Goal: Task Accomplishment & Management: Complete application form

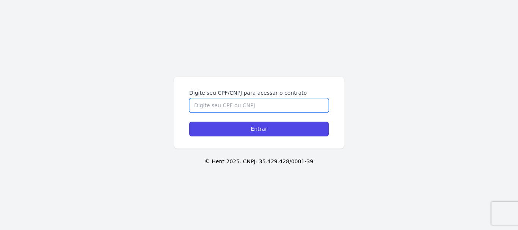
click at [221, 107] on input "Digite seu CPF/CNPJ para acessar o contrato" at bounding box center [259, 105] width 140 height 14
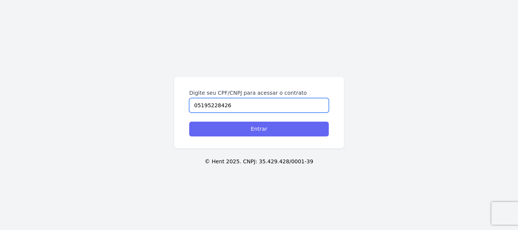
type input "05195228426"
click at [229, 129] on input "Entrar" at bounding box center [259, 129] width 140 height 15
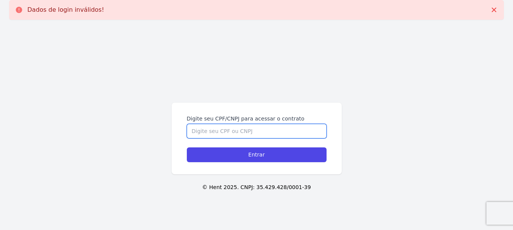
click at [225, 132] on input "Digite seu CPF/CNPJ para acessar o contrato" at bounding box center [257, 131] width 140 height 14
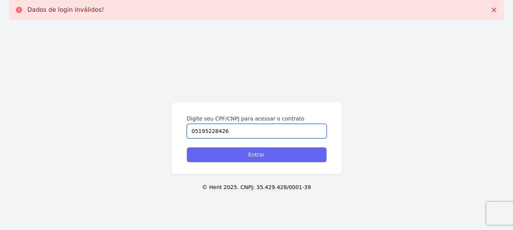
type input "05195228426"
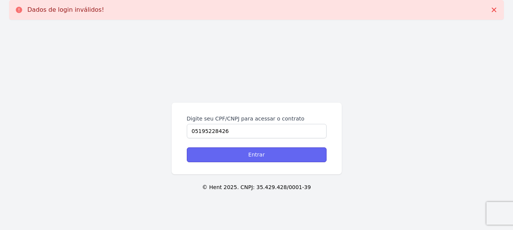
click at [239, 153] on input "Entrar" at bounding box center [257, 155] width 140 height 15
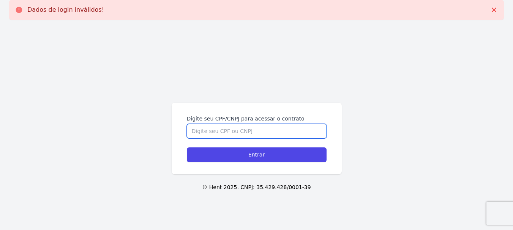
click at [252, 133] on input "Digite seu CPF/CNPJ para acessar o contrato" at bounding box center [257, 131] width 140 height 14
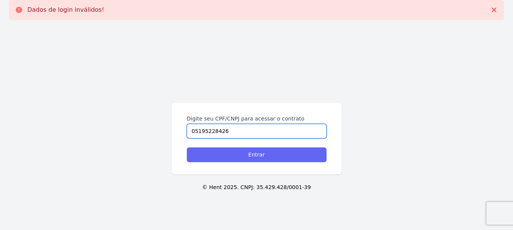
type input "05195228426"
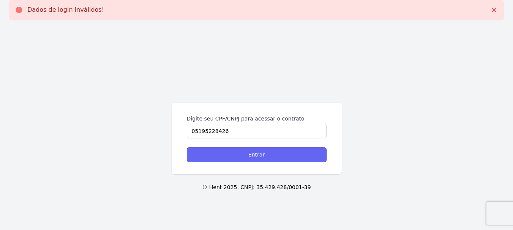
click at [242, 153] on input "Entrar" at bounding box center [257, 155] width 140 height 15
